Goal: Information Seeking & Learning: Learn about a topic

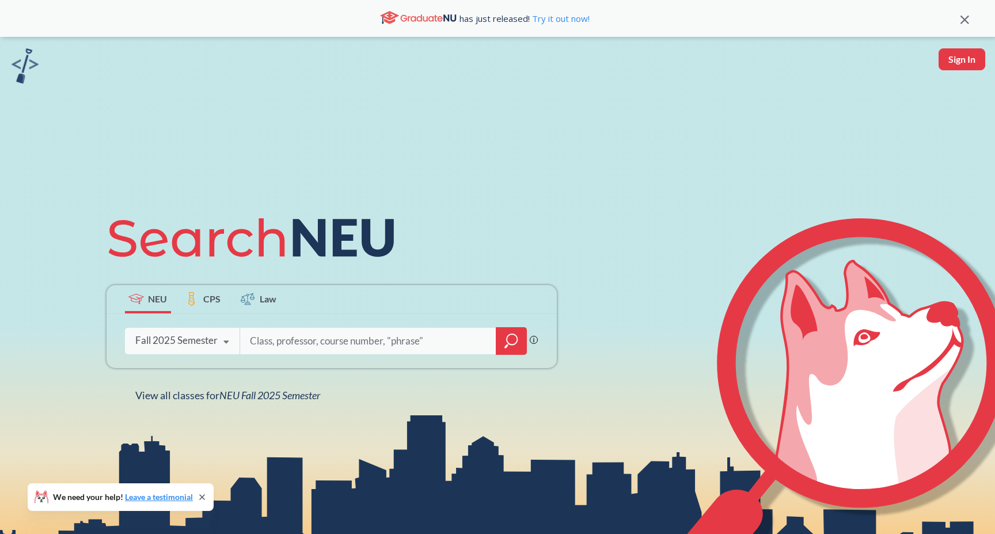
click at [192, 347] on div "Fall 2025 Semester Fall 2025 Semester Summer 2 2025 Semester Summer Full 2025 S…" at bounding box center [182, 340] width 115 height 29
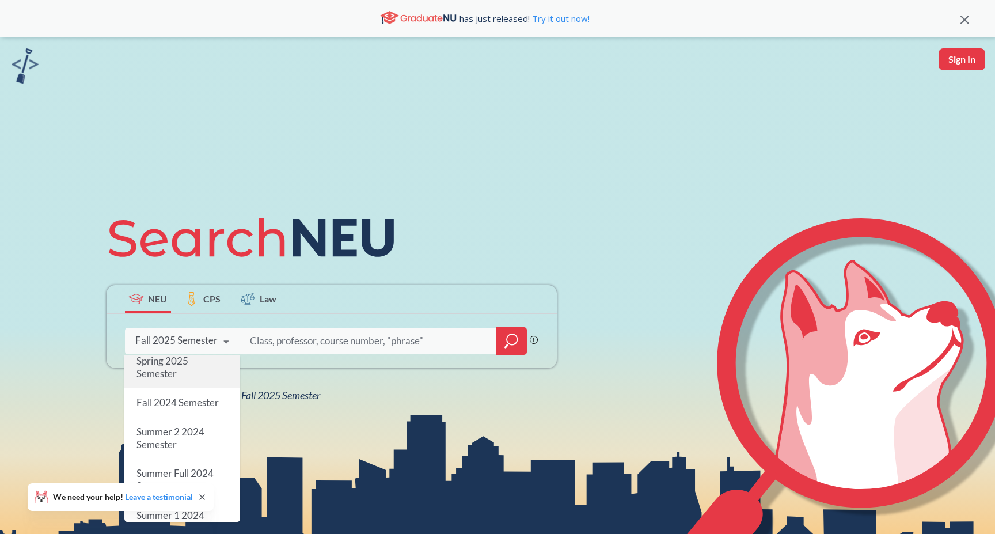
scroll to position [156, 0]
click at [192, 380] on div "Spring 2025 Semester" at bounding box center [182, 373] width 116 height 41
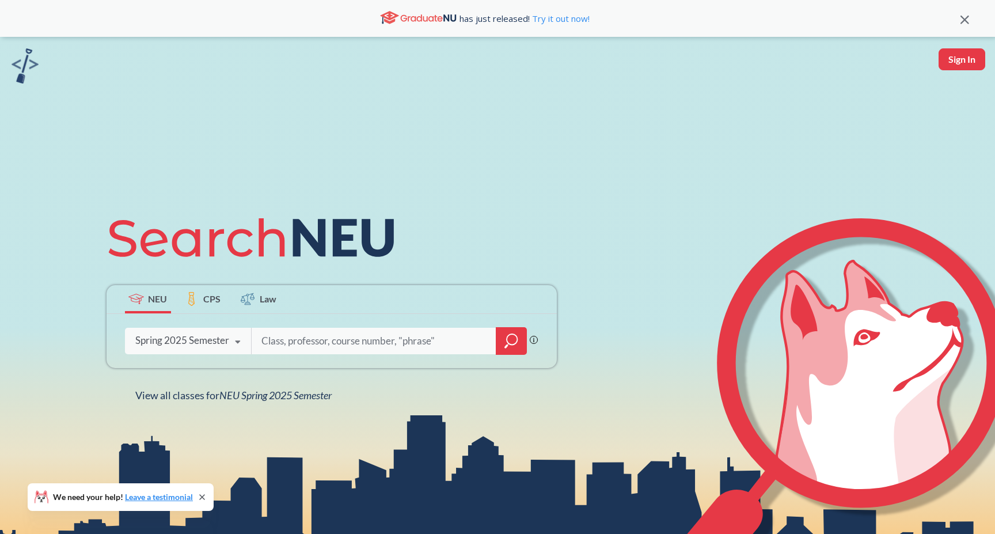
click at [297, 344] on input "search" at bounding box center [374, 341] width 228 height 24
click at [300, 390] on span "NEU Spring 2025 Semester" at bounding box center [275, 395] width 112 height 13
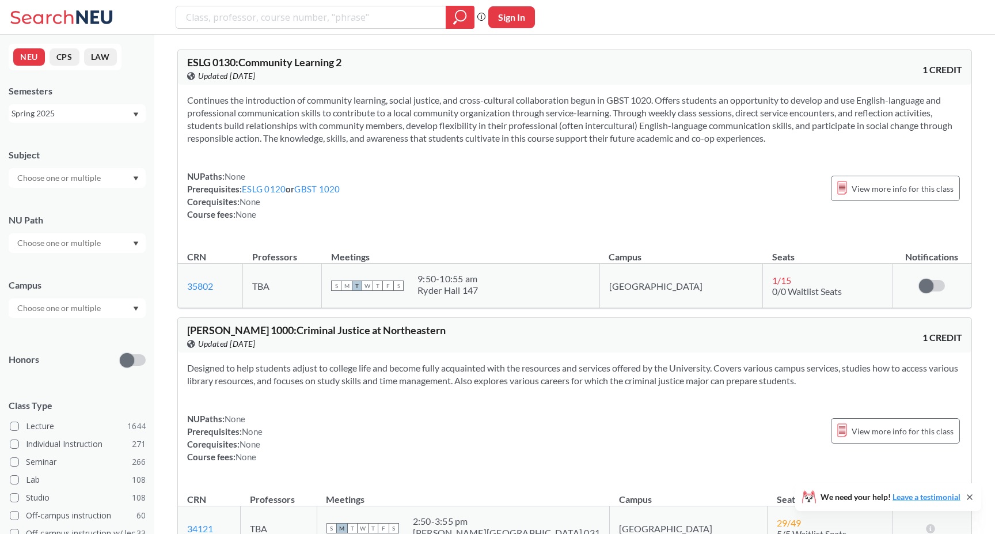
click at [64, 191] on div "Subject NU Path Campus Honors Class Type Lecture 1644 Individual Instruction 27…" at bounding box center [77, 398] width 137 height 522
click at [66, 181] on input "text" at bounding box center [60, 178] width 97 height 14
type input "cs"
click at [68, 194] on div "CS ( 115 )" at bounding box center [80, 198] width 130 height 13
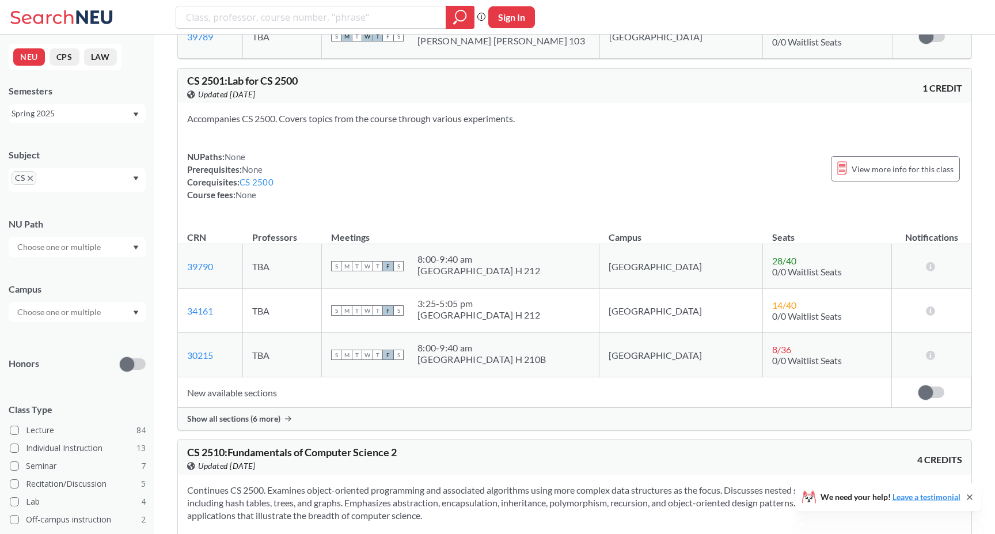
click at [464, 243] on th "Meetings" at bounding box center [461, 231] width 278 height 25
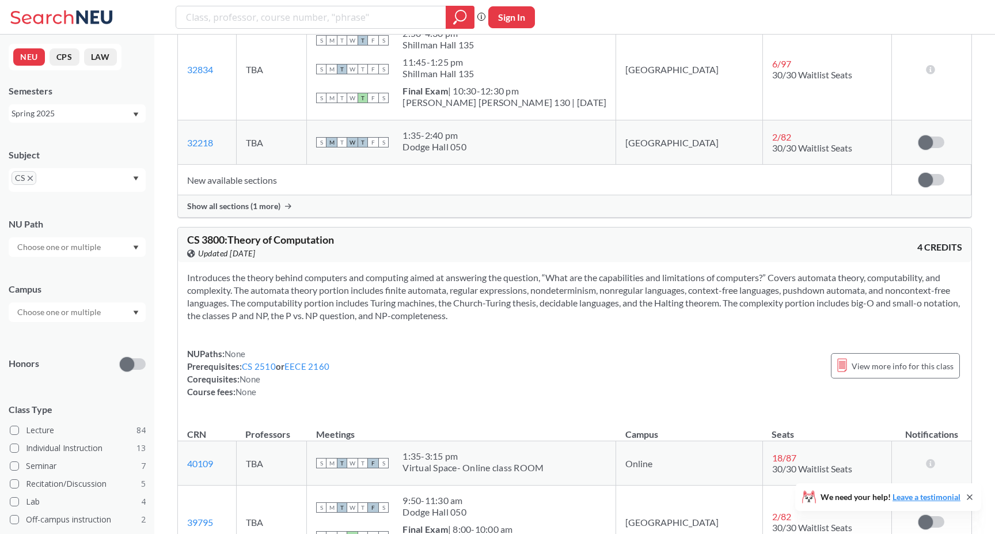
scroll to position [7013, 0]
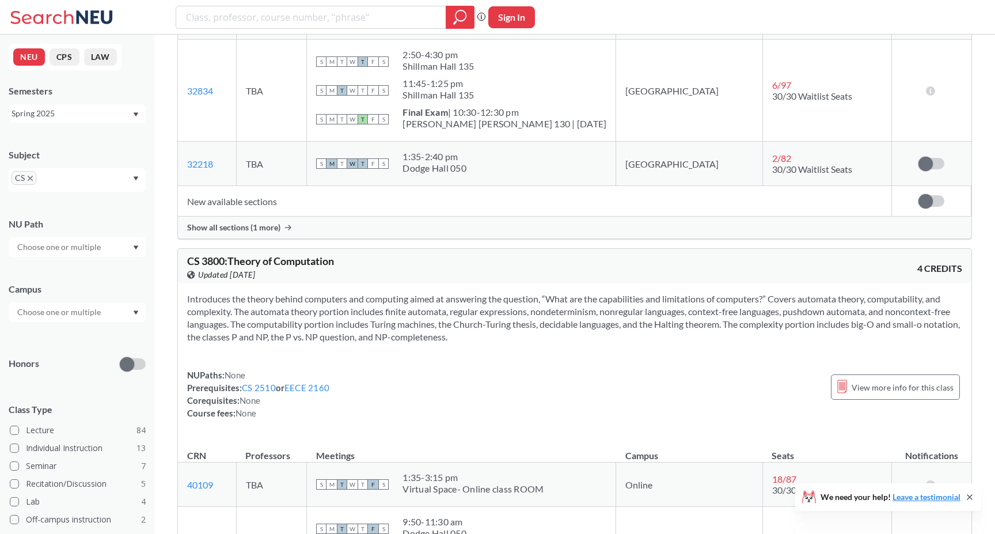
click at [570, 232] on div "Show all sections (1 more)" at bounding box center [575, 228] width 794 height 22
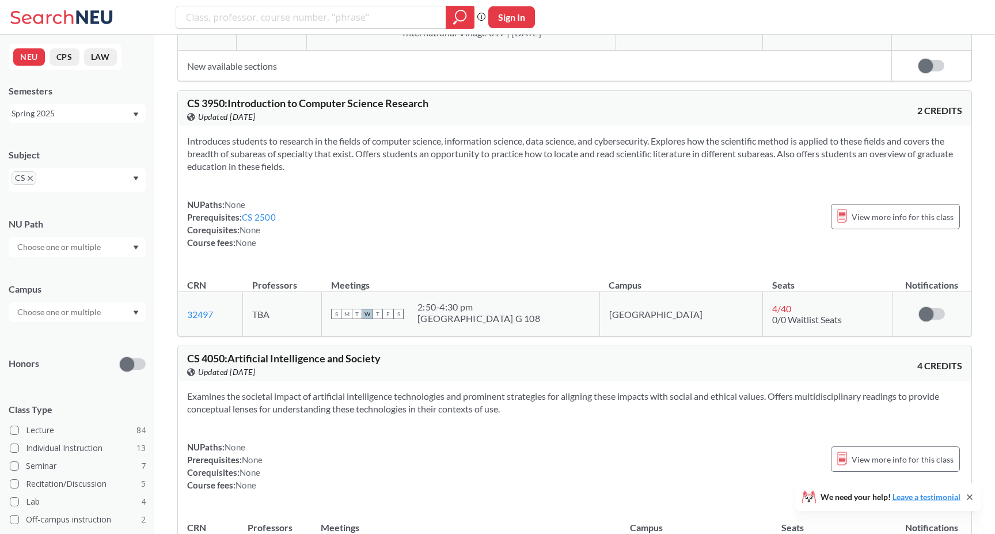
scroll to position [7665, 0]
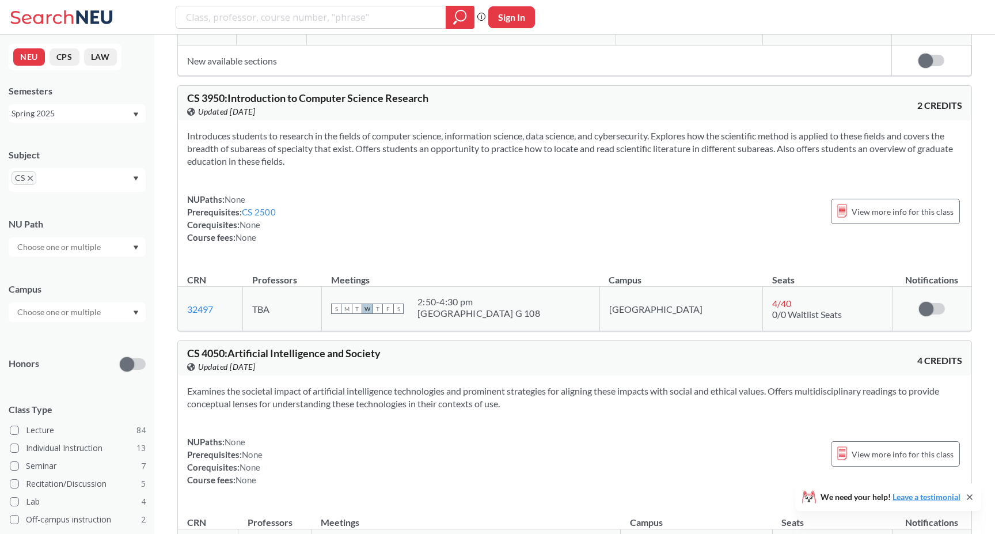
click at [454, 262] on div "Introduces students to research in the fields of computer science, information …" at bounding box center [575, 191] width 794 height 142
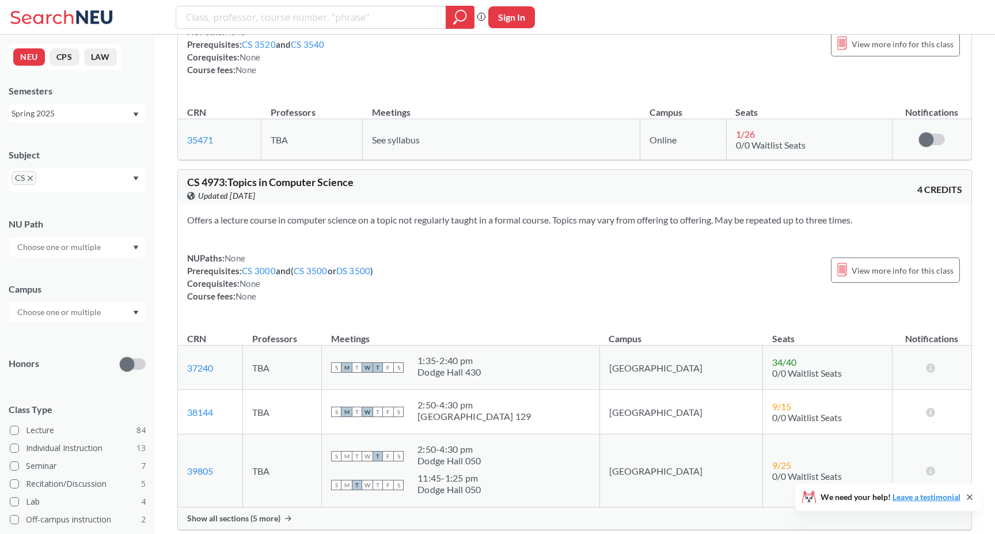
scroll to position [12206, 0]
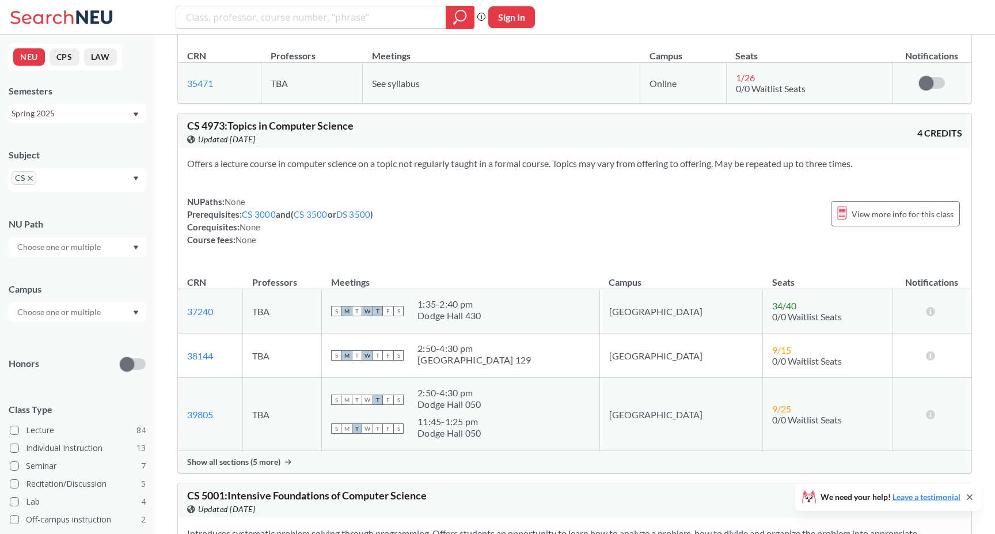
click at [573, 215] on div "Offers a lecture course in computer science on a topic not regularly taught in …" at bounding box center [575, 206] width 794 height 116
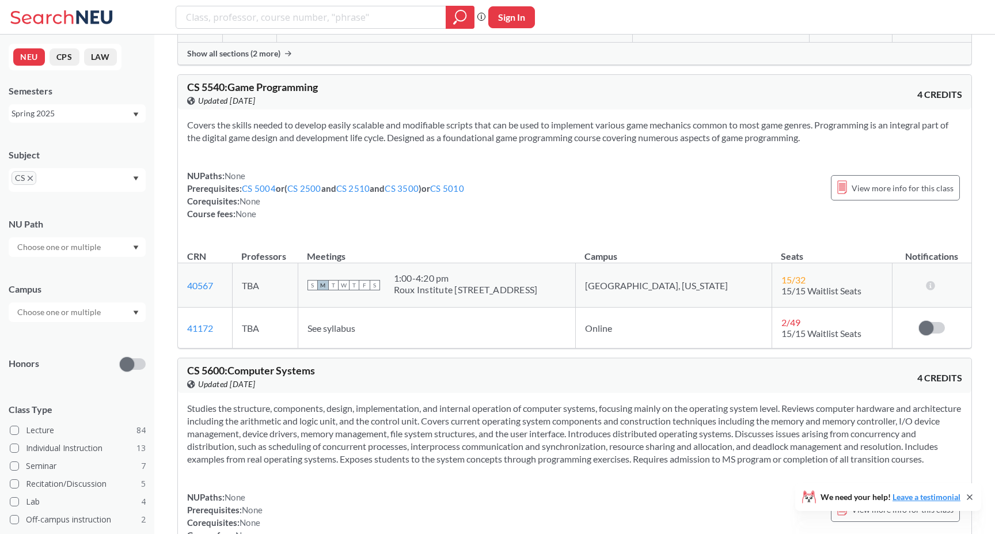
scroll to position [20825, 0]
drag, startPoint x: 617, startPoint y: 233, endPoint x: 691, endPoint y: 235, distance: 73.8
click at [691, 262] on td "Portland, Maine" at bounding box center [673, 284] width 196 height 44
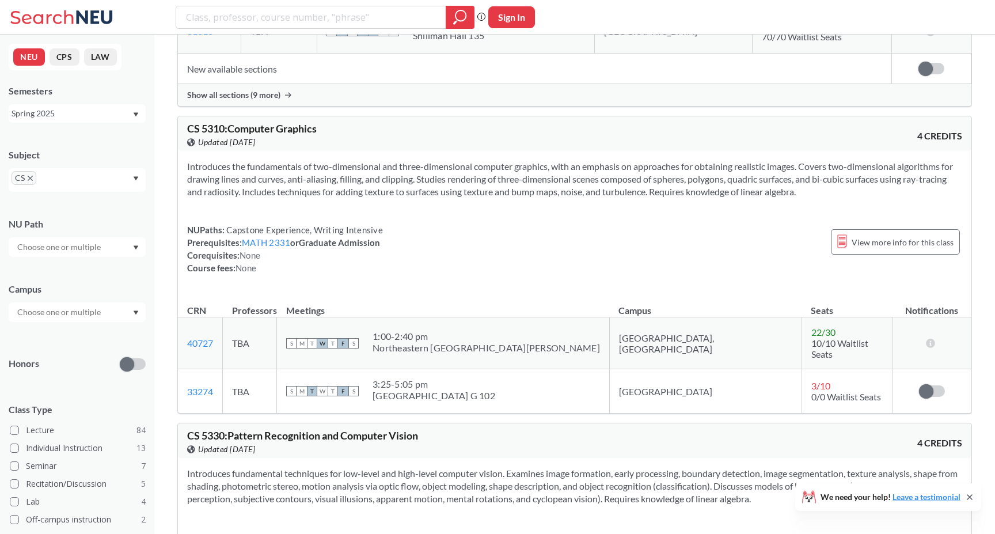
scroll to position [18272, 0]
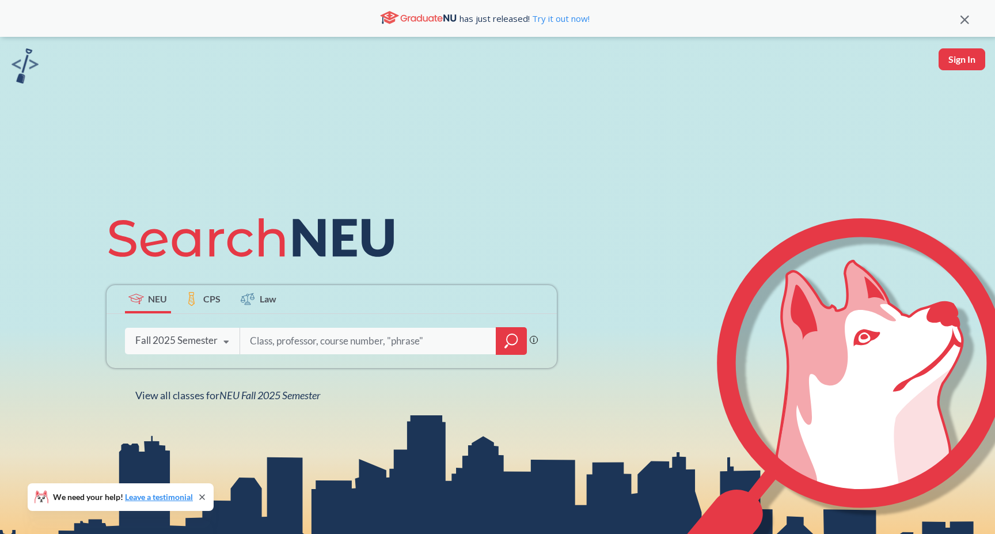
click at [389, 346] on input "search" at bounding box center [369, 341] width 240 height 24
type input "cs3950"
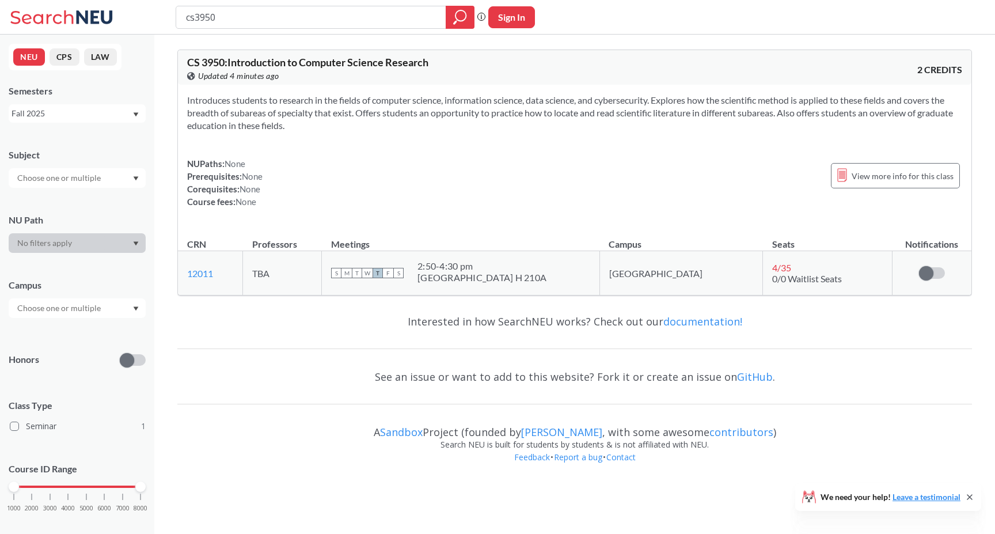
click at [572, 223] on div "Introduces students to research in the fields of computer science, information …" at bounding box center [575, 156] width 794 height 142
click at [689, 209] on div "Introduces students to research in the fields of computer science, information …" at bounding box center [575, 156] width 794 height 142
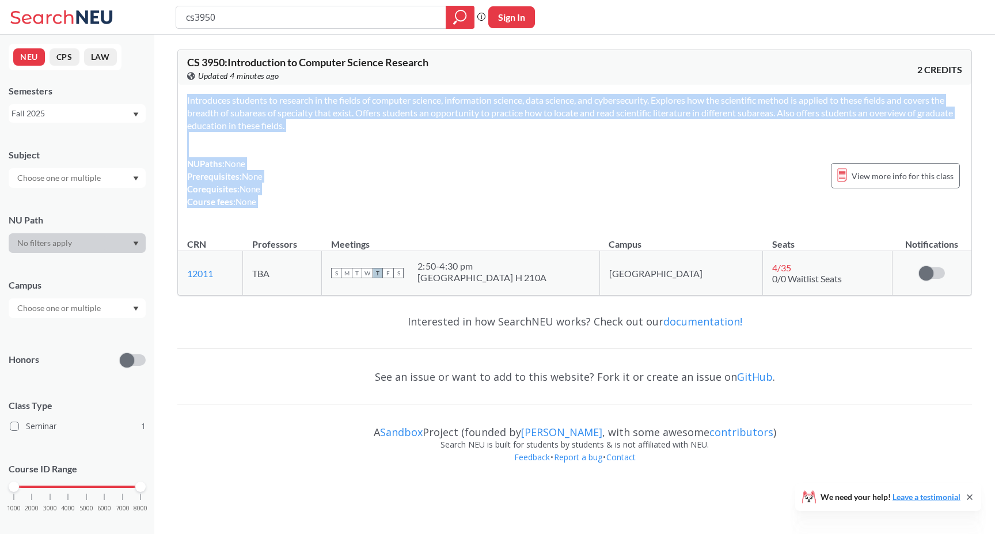
click at [690, 201] on div "NUPaths: None Prerequisites: None Corequisites: None Course fees: None View mor…" at bounding box center [574, 182] width 775 height 51
